Goal: Task Accomplishment & Management: Use online tool/utility

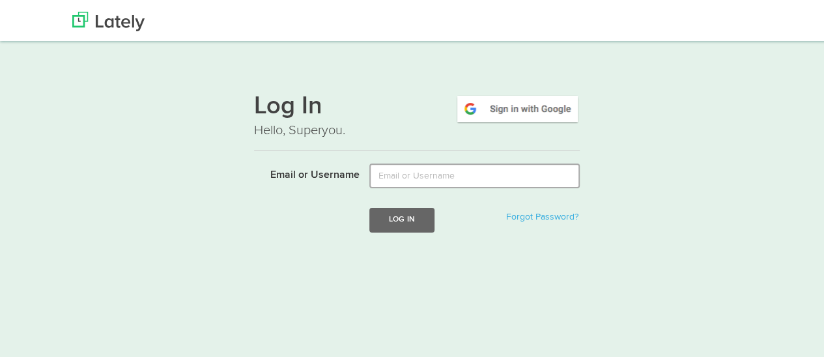
click at [446, 174] on input "Email or Username" at bounding box center [474, 174] width 210 height 25
type input "[EMAIL_ADDRESS][DOMAIN_NAME]"
click at [393, 221] on button "Log In" at bounding box center [401, 218] width 65 height 24
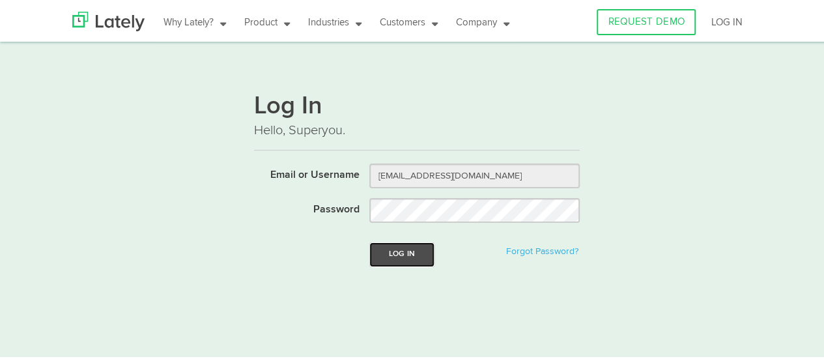
click at [399, 255] on button "Log In" at bounding box center [401, 252] width 65 height 24
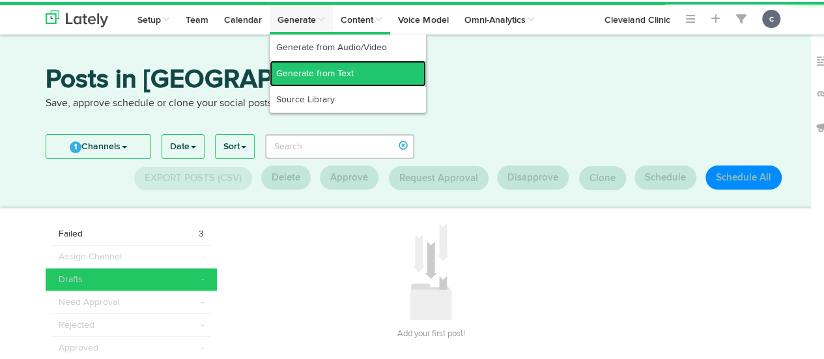
click at [321, 66] on link "Generate from Text" at bounding box center [348, 72] width 156 height 26
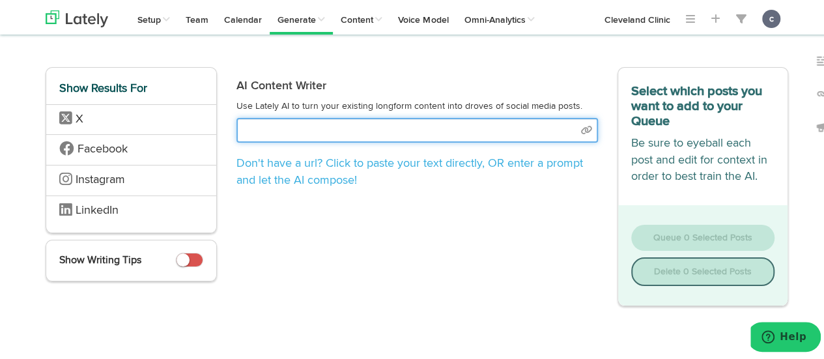
click at [354, 123] on input "text" at bounding box center [417, 128] width 362 height 25
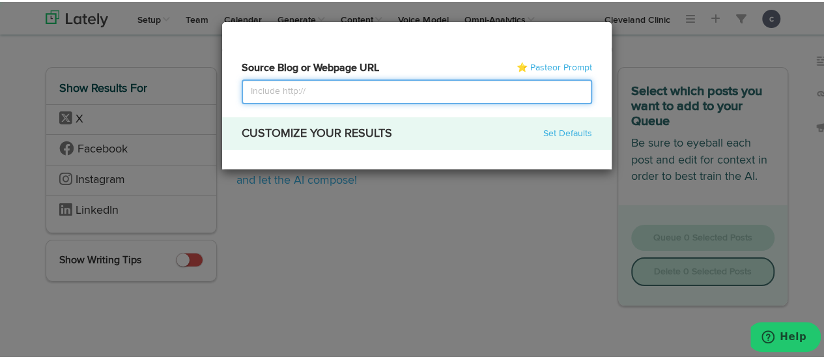
select select "natural"
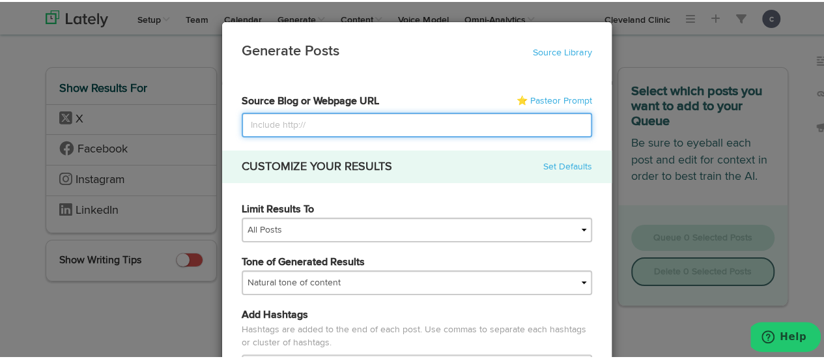
paste input "[URL][DOMAIN_NAME]"
type input "[URL][DOMAIN_NAME]"
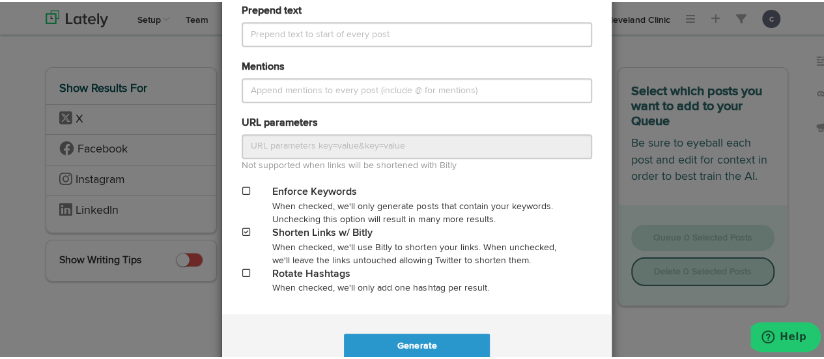
scroll to position [662, 0]
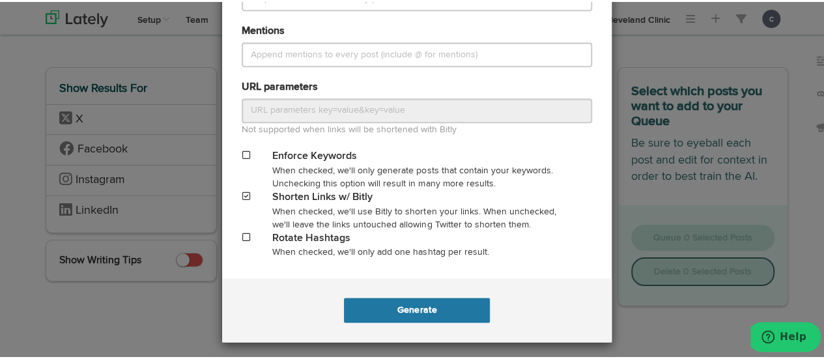
type input "[URL][DOMAIN_NAME]"
click at [415, 307] on button "Generate" at bounding box center [416, 308] width 145 height 25
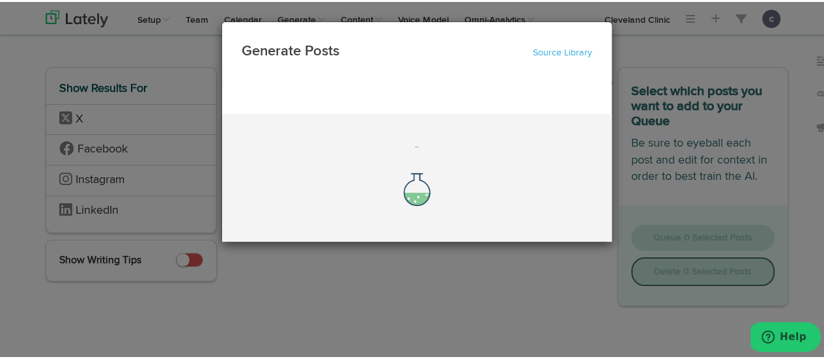
scroll to position [0, 0]
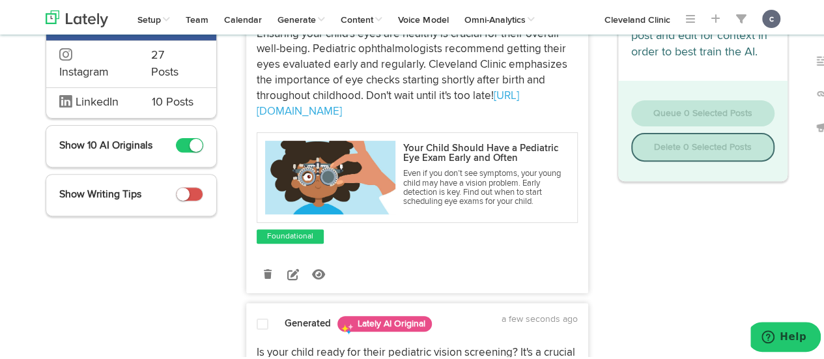
scroll to position [145, 0]
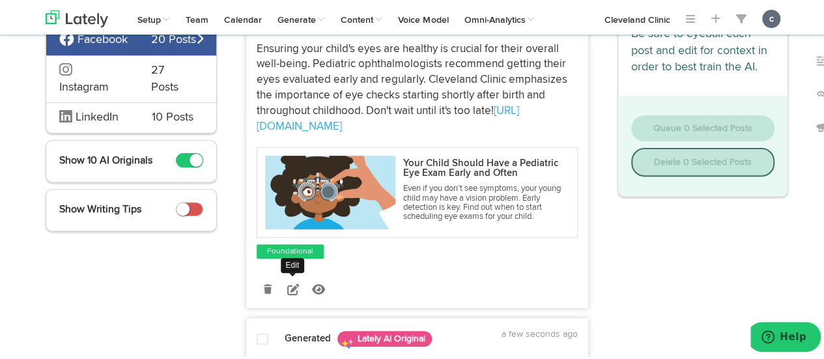
click at [287, 284] on icon at bounding box center [293, 287] width 12 height 12
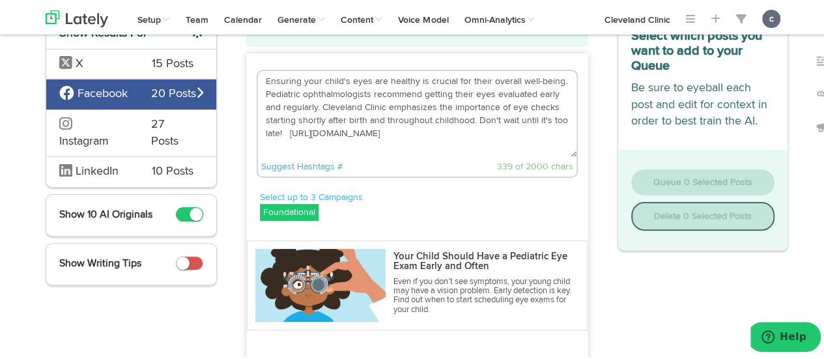
scroll to position [91, 0]
click at [283, 132] on textarea "Ensuring your child's eyes are healthy is crucial for their overall well-being.…" at bounding box center [417, 113] width 319 height 86
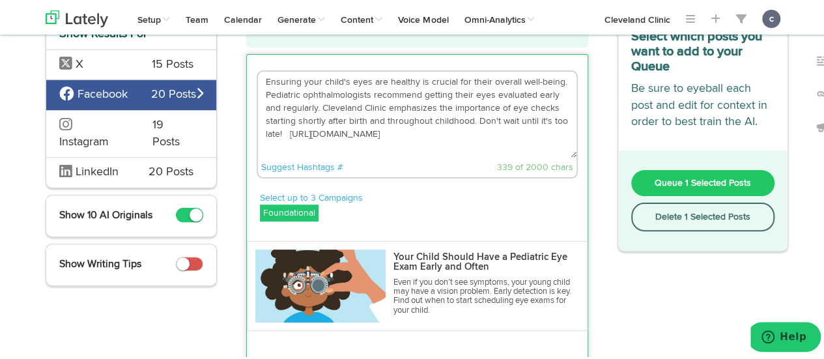
click at [283, 134] on textarea "Ensuring your child's eyes are healthy is crucial for their overall well-being.…" at bounding box center [417, 113] width 319 height 86
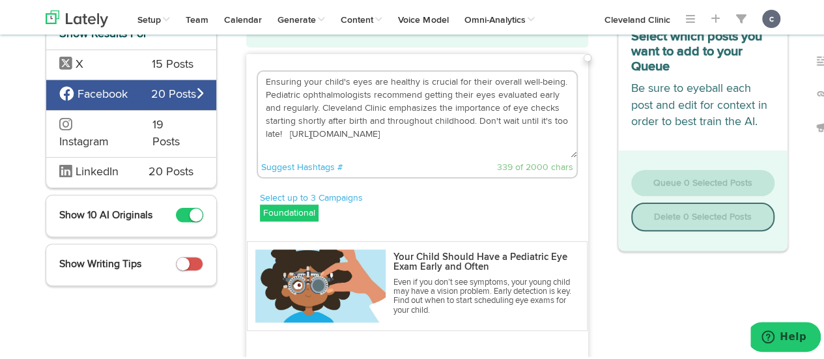
click at [283, 134] on textarea "Ensuring your child's eyes are healthy is crucial for their overall well-being.…" at bounding box center [417, 113] width 319 height 86
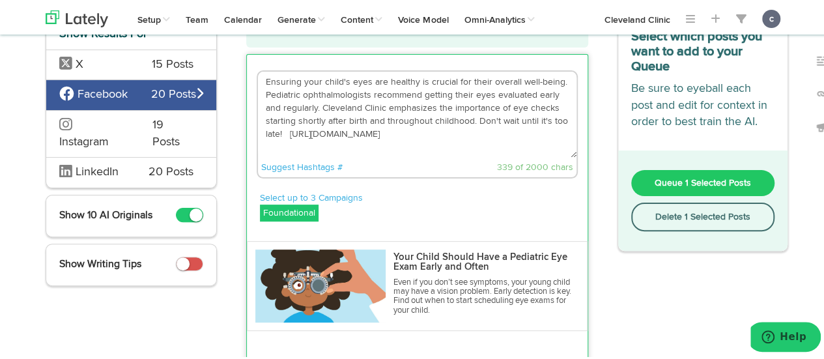
click at [283, 134] on textarea "Ensuring your child's eyes are healthy is crucial for their overall well-being.…" at bounding box center [417, 113] width 319 height 86
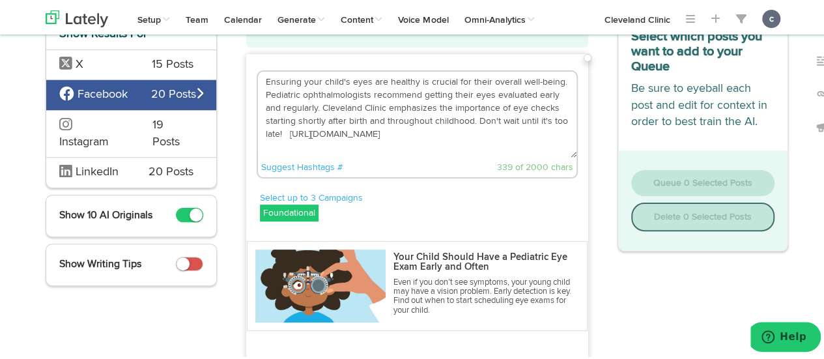
click at [283, 134] on textarea "Ensuring your child's eyes are healthy is crucial for their overall well-being.…" at bounding box center [417, 113] width 319 height 86
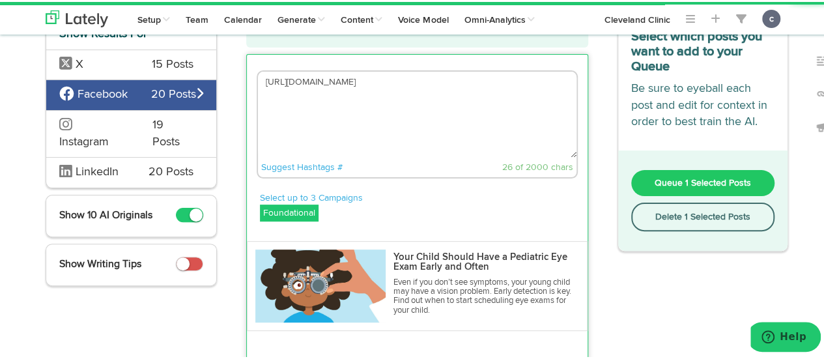
paste textarea "Some eye problems start in infancy and can affect vision for life. Catching iss…"
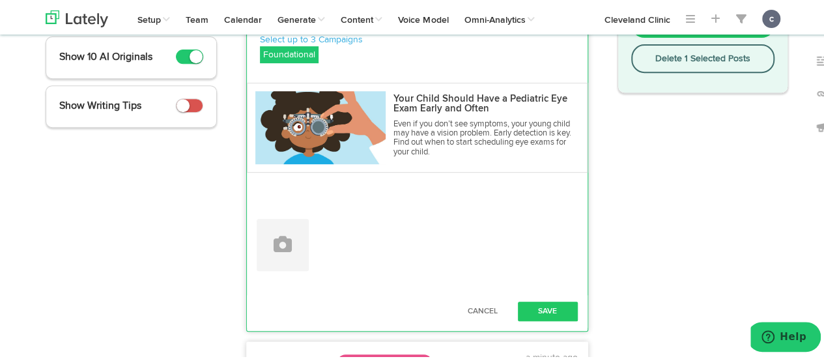
scroll to position [251, 0]
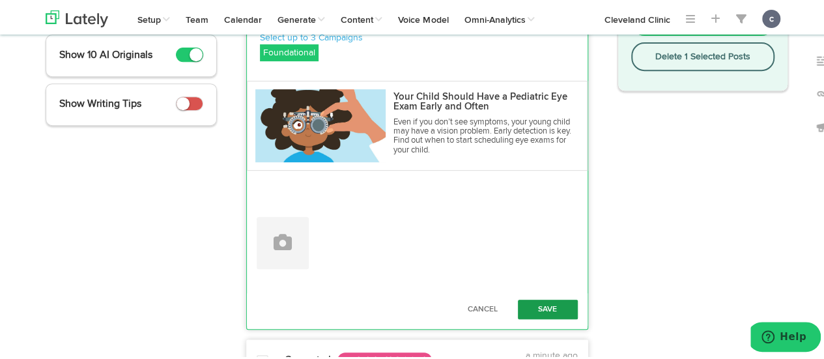
type textarea "Some eye problems start in infancy and can affect vision for life. Catching iss…"
click at [537, 303] on button "Save" at bounding box center [548, 308] width 60 height 20
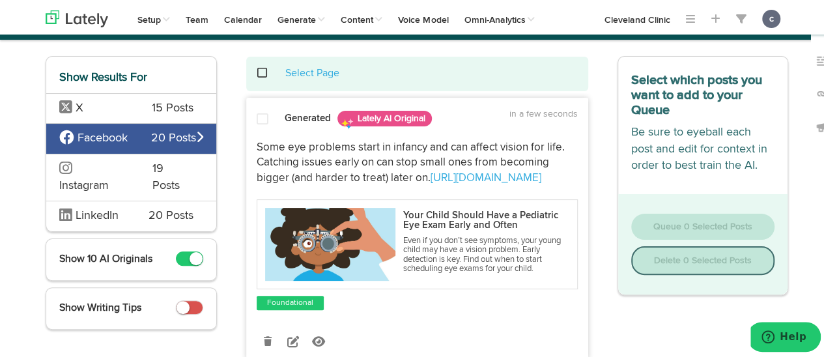
scroll to position [46, 0]
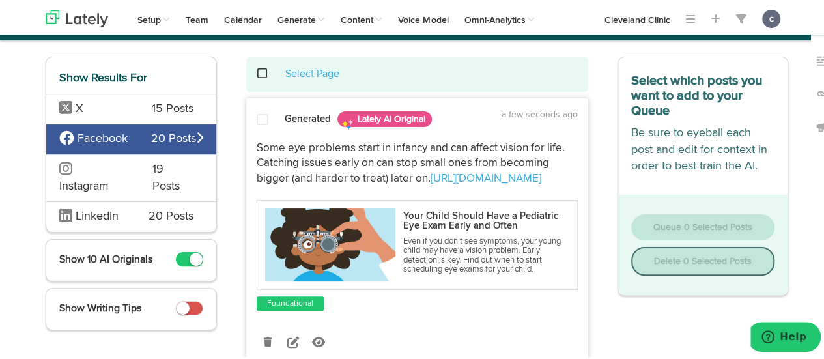
click at [259, 115] on span at bounding box center [263, 117] width 12 height 13
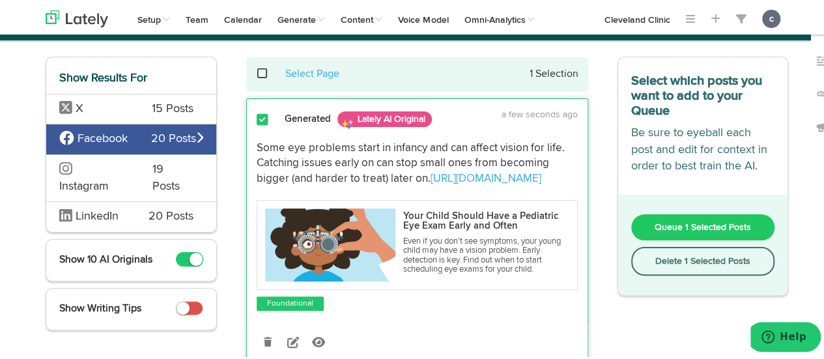
click at [672, 221] on span "Queue 1 Selected Posts" at bounding box center [703, 225] width 96 height 9
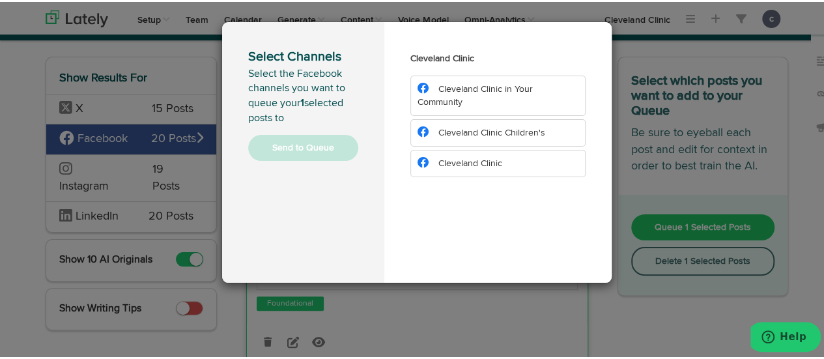
click at [502, 132] on span "Cleveland Clinic Children's" at bounding box center [491, 130] width 107 height 9
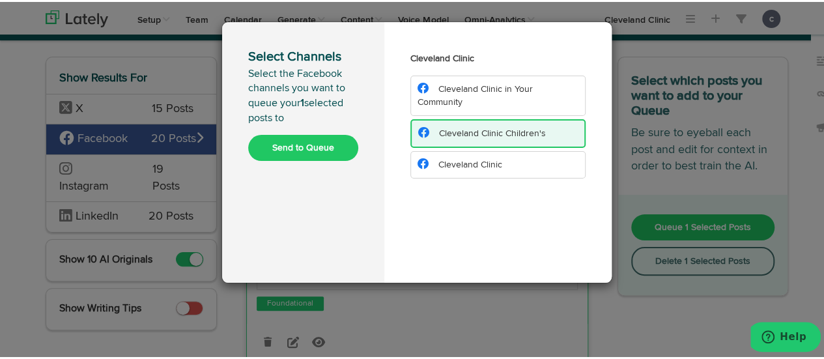
click at [314, 147] on button "Send to Queue" at bounding box center [303, 146] width 110 height 26
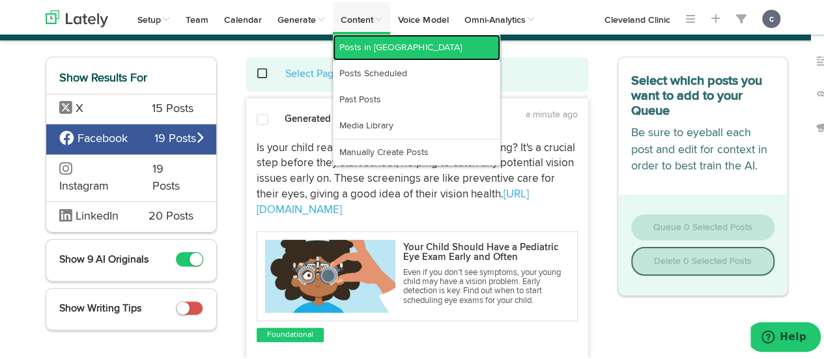
click at [360, 42] on link "Posts in [GEOGRAPHIC_DATA]" at bounding box center [416, 46] width 167 height 26
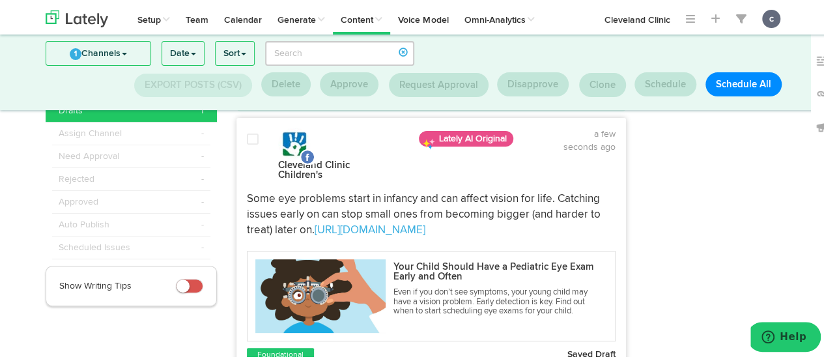
scroll to position [61, 0]
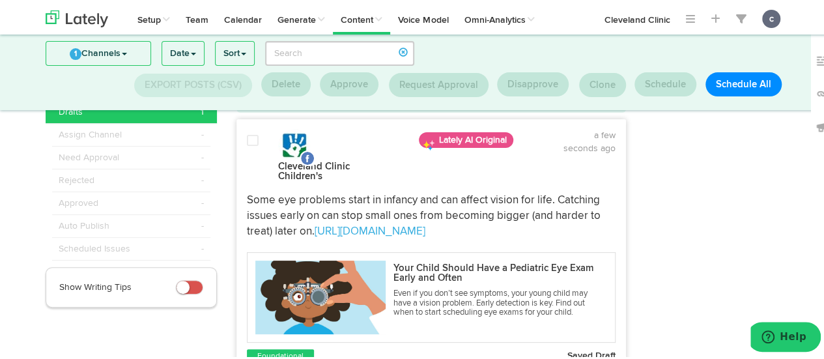
drag, startPoint x: 382, startPoint y: 193, endPoint x: 281, endPoint y: 177, distance: 103.0
click at [281, 184] on div "Some eye problems start in infancy and can affect vision for life. Catching iss…" at bounding box center [431, 273] width 388 height 179
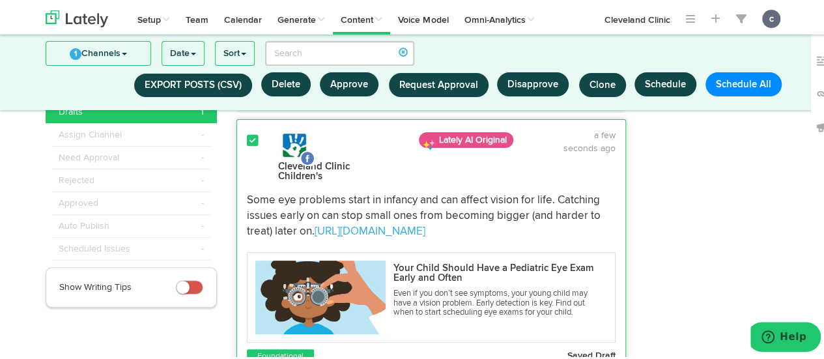
drag, startPoint x: 244, startPoint y: 189, endPoint x: 447, endPoint y: 221, distance: 205.1
click at [447, 221] on p "Some eye problems start in infancy and can affect vision for life. Catching iss…" at bounding box center [431, 214] width 369 height 46
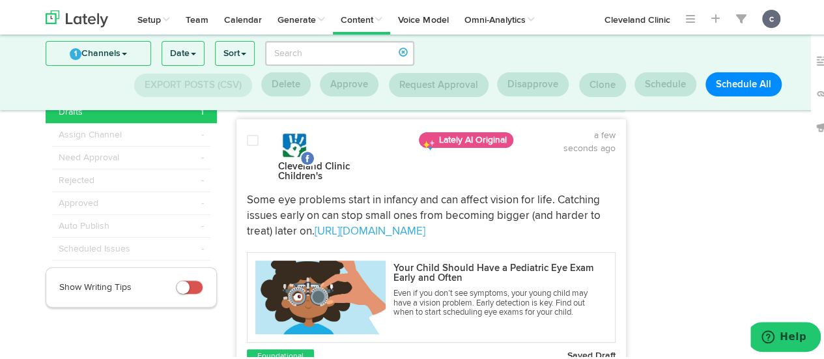
copy p "Some eye problems start in infancy and can affect vision for life. Catching iss…"
click at [750, 193] on div at bounding box center [717, 283] width 162 height 414
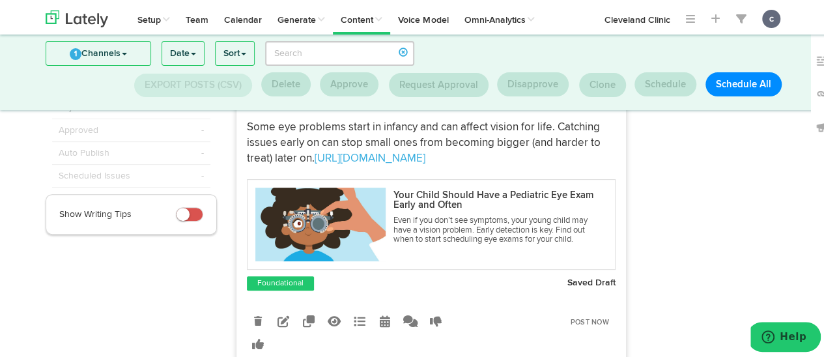
scroll to position [164, 0]
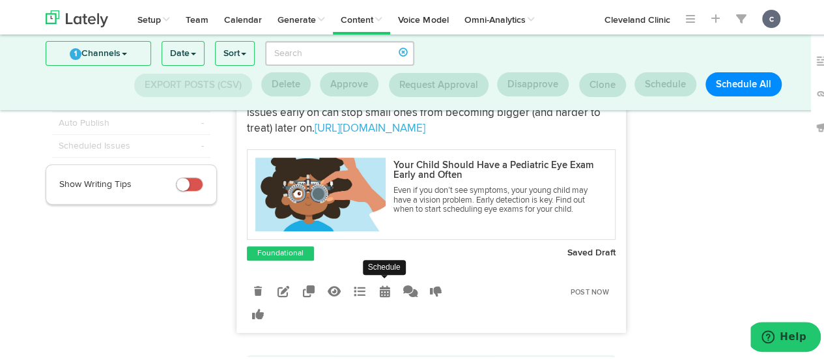
click at [380, 285] on icon at bounding box center [385, 289] width 10 height 12
select select "04"
select select "PM"
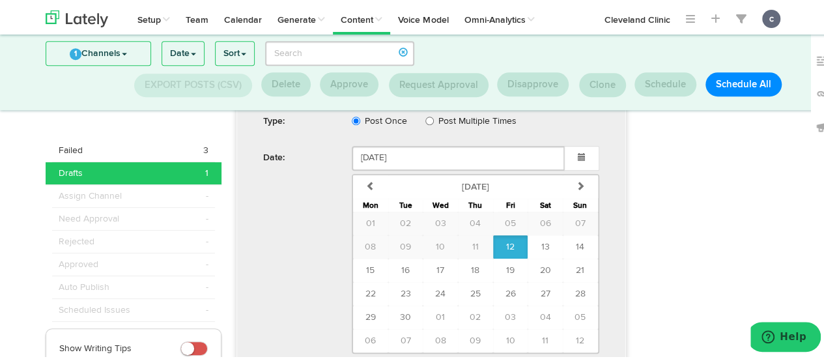
scroll to position [472, 0]
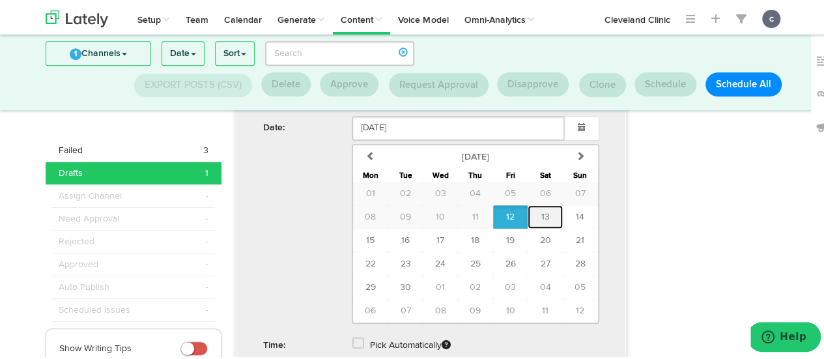
click at [543, 210] on span "13" at bounding box center [545, 214] width 8 height 9
type input "[DATE]"
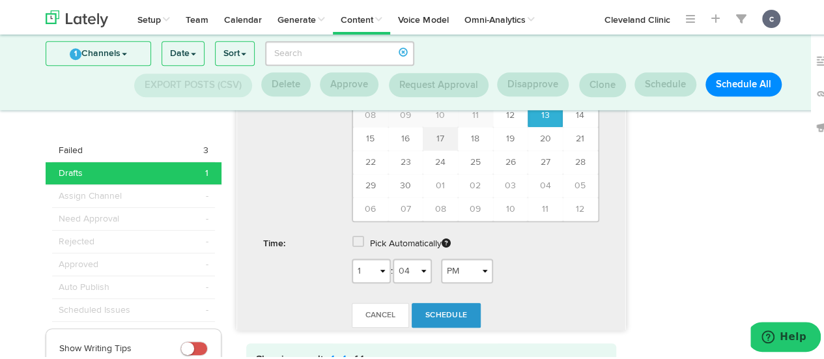
scroll to position [576, 0]
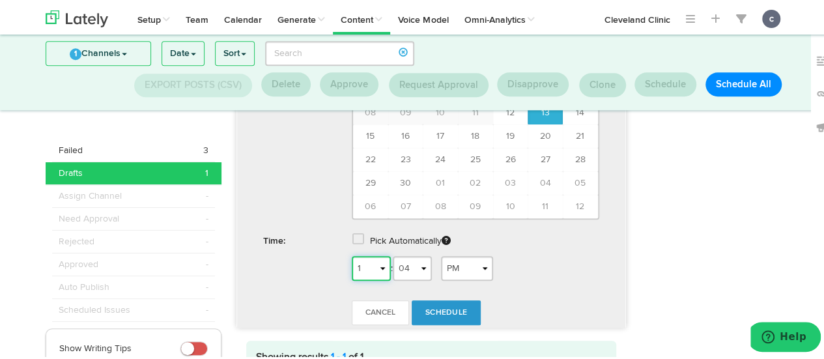
click at [373, 263] on select "1 2 3 4 5 6 7 8 9 10 11 12" at bounding box center [371, 266] width 39 height 25
select select "8"
click at [352, 254] on select "1 2 3 4 5 6 7 8 9 10 11 12" at bounding box center [371, 266] width 39 height 25
click at [461, 257] on select "AM PM" at bounding box center [467, 266] width 52 height 25
select select "AM"
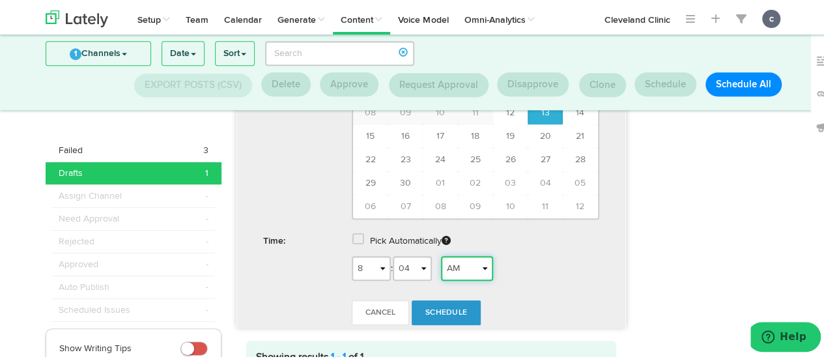
click at [441, 254] on select "AM PM" at bounding box center [467, 266] width 52 height 25
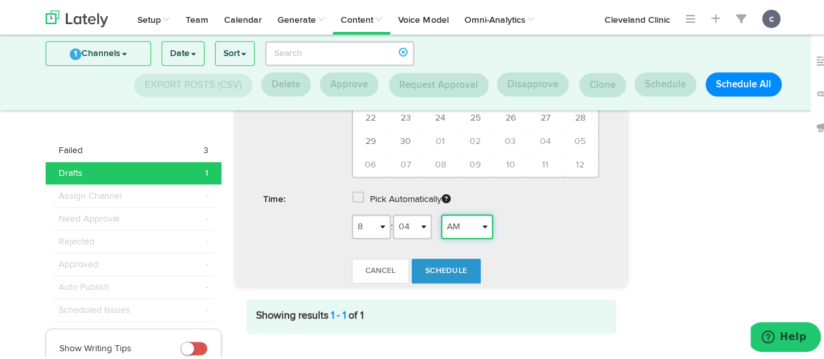
scroll to position [638, 0]
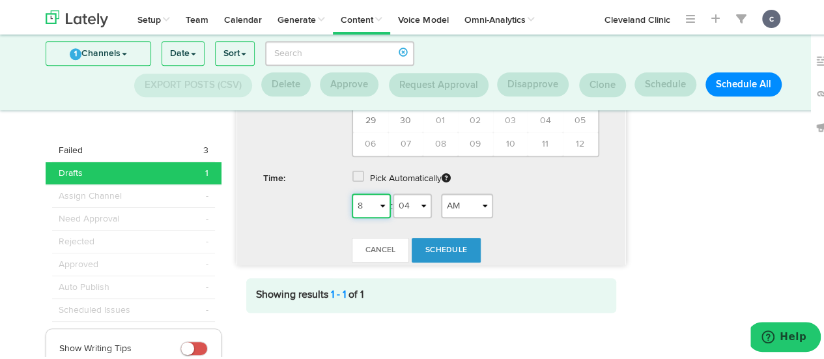
click at [370, 193] on select "1 2 3 4 5 6 7 8 9 10 11 12" at bounding box center [371, 204] width 39 height 25
select select "9"
click at [352, 192] on select "1 2 3 4 5 6 7 8 9 10 11 12" at bounding box center [371, 204] width 39 height 25
click at [427, 244] on span "Schedule" at bounding box center [446, 248] width 42 height 8
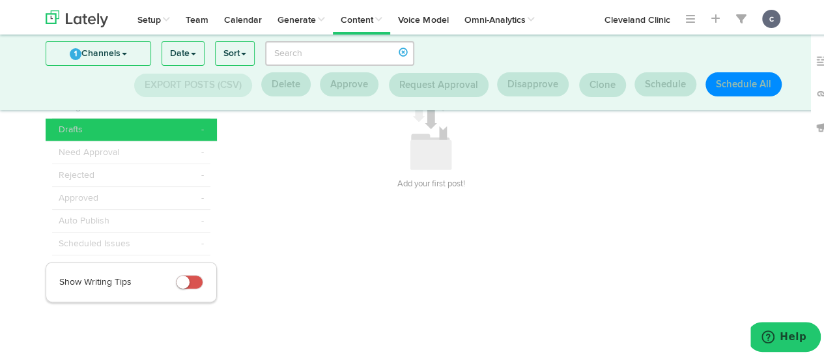
scroll to position [64, 0]
